Goal: Entertainment & Leisure: Consume media (video, audio)

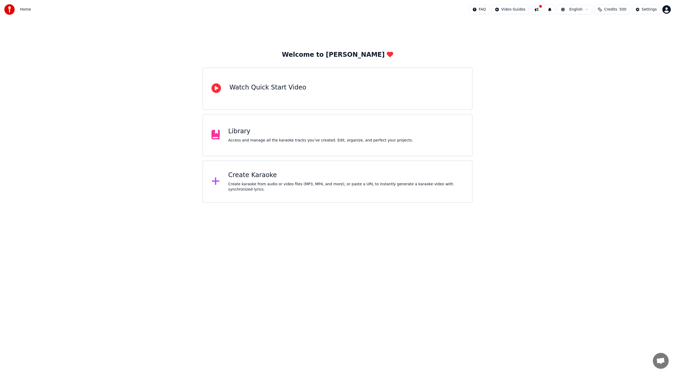
click at [256, 179] on div "Create Karaoke" at bounding box center [347, 175] width 236 height 8
click at [244, 134] on div "Library" at bounding box center [321, 131] width 185 height 8
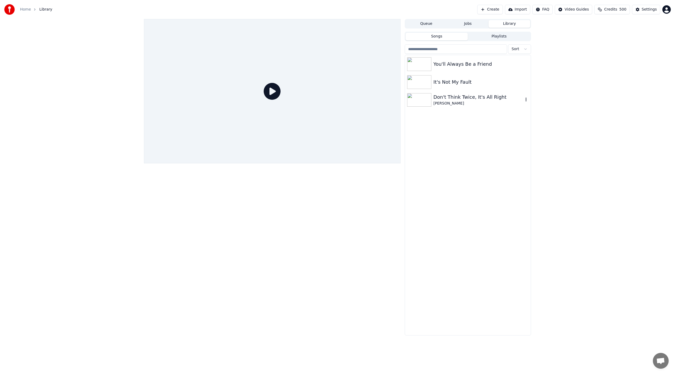
click at [460, 100] on div "Don't Think Twice, It's All Right" at bounding box center [479, 96] width 90 height 7
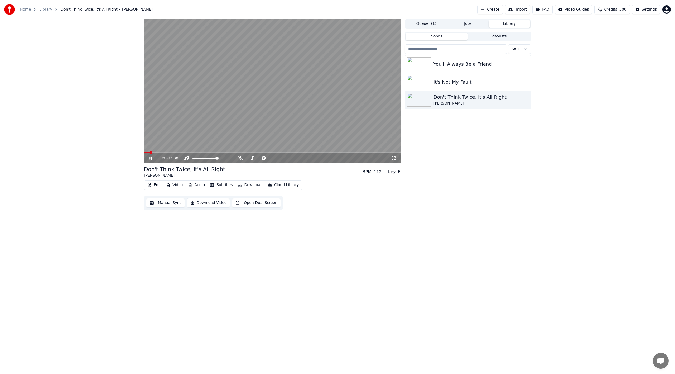
click at [229, 153] on span at bounding box center [272, 152] width 257 height 1
click at [261, 160] on span at bounding box center [261, 157] width 3 height 3
click at [251, 152] on span at bounding box center [272, 152] width 257 height 1
click at [259, 153] on span at bounding box center [272, 152] width 257 height 1
click at [192, 158] on span at bounding box center [193, 157] width 3 height 3
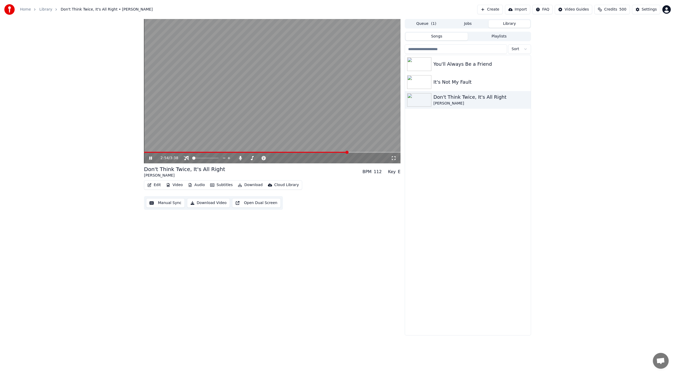
click at [348, 154] on span at bounding box center [347, 152] width 3 height 3
click at [144, 154] on span at bounding box center [145, 152] width 3 height 3
click at [393, 158] on icon at bounding box center [393, 158] width 5 height 4
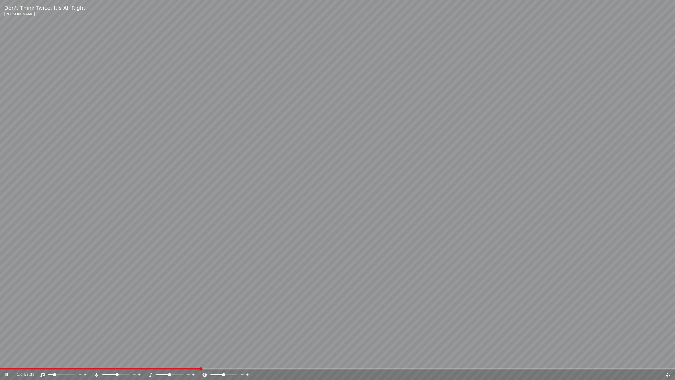
click at [54, 374] on span at bounding box center [54, 374] width 3 height 3
click at [160, 368] on span at bounding box center [80, 368] width 160 height 1
click at [119, 369] on span at bounding box center [88, 368] width 176 height 1
click at [48, 374] on span at bounding box center [49, 374] width 3 height 3
click at [421, 370] on div "1:14 / 3:38" at bounding box center [337, 374] width 675 height 11
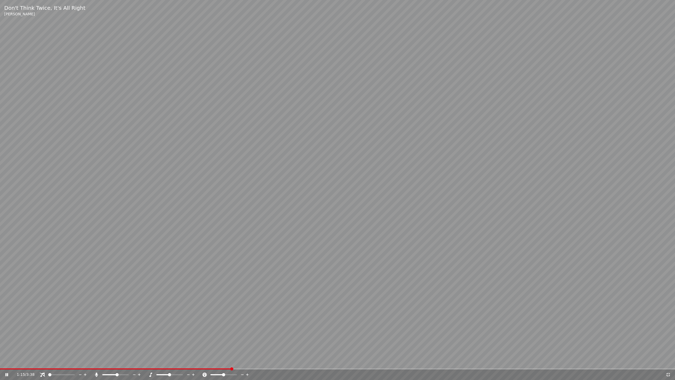
click at [422, 367] on video at bounding box center [337, 190] width 675 height 380
click at [423, 368] on video at bounding box center [337, 190] width 675 height 380
click at [423, 369] on span at bounding box center [337, 368] width 675 height 1
click at [253, 368] on span at bounding box center [126, 368] width 253 height 1
